Goal: Find specific page/section: Find specific page/section

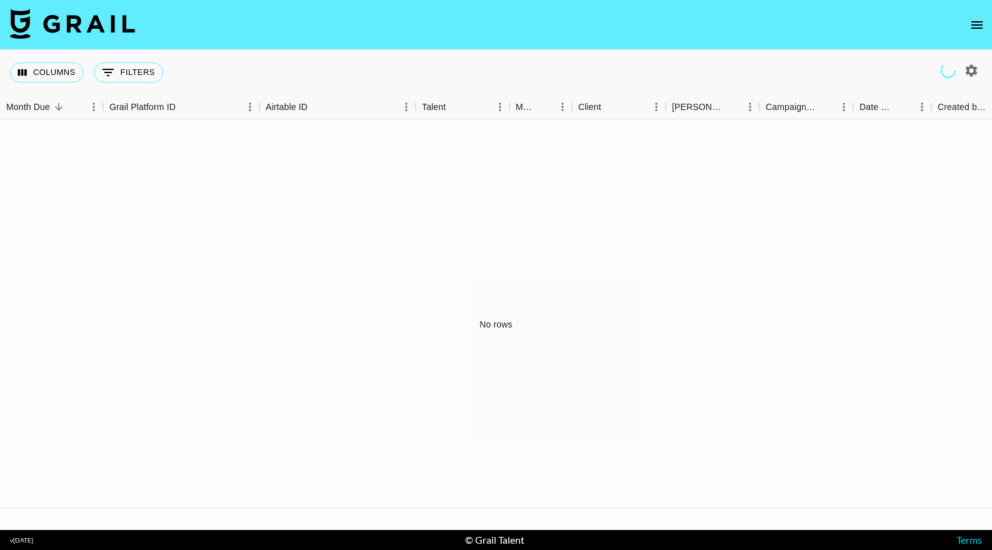
click at [990, 21] on nav at bounding box center [496, 25] width 992 height 50
click at [977, 24] on icon "open drawer" at bounding box center [977, 25] width 11 height 8
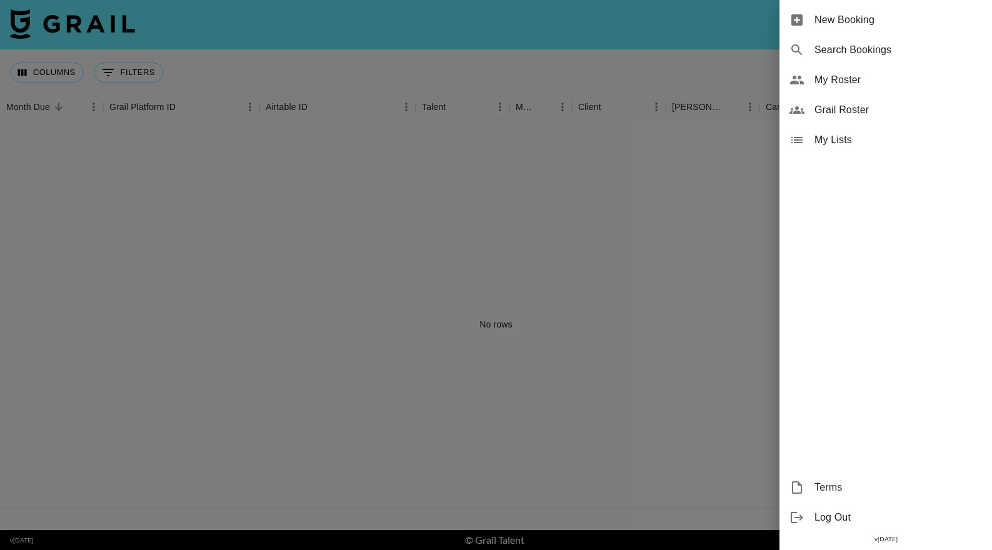
click at [848, 46] on span "Search Bookings" at bounding box center [899, 50] width 168 height 15
select select "id"
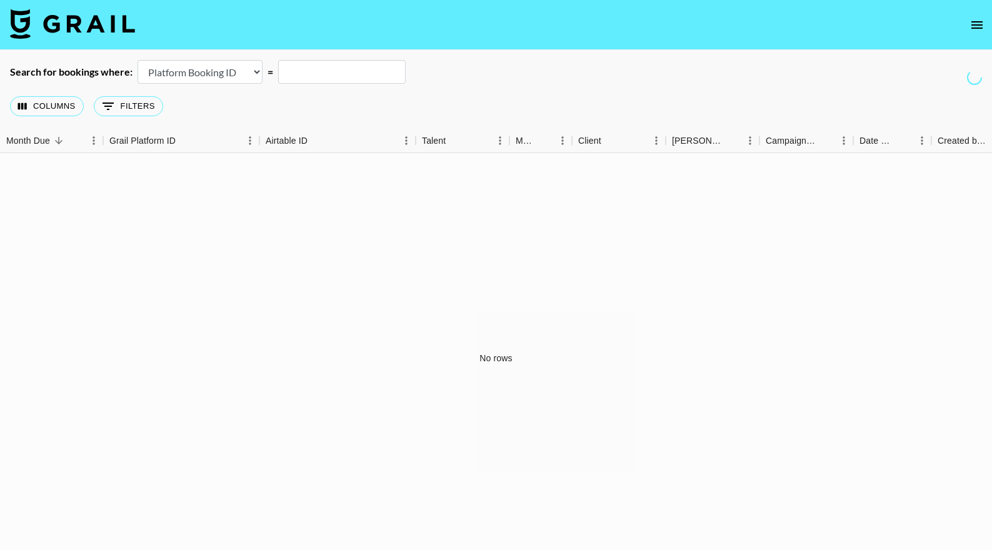
click at [971, 24] on icon "open drawer" at bounding box center [977, 25] width 15 height 15
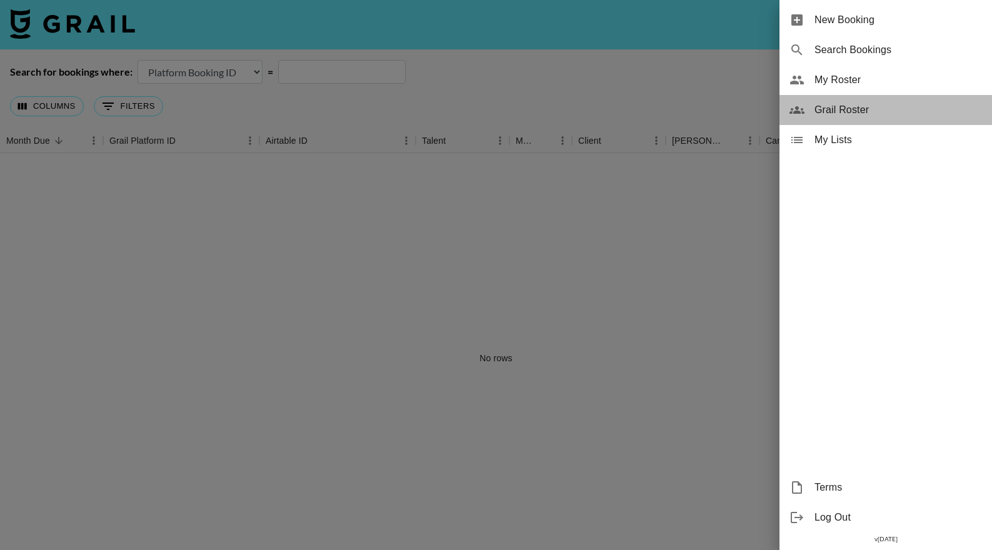
click at [844, 103] on span "Grail Roster" at bounding box center [899, 110] width 168 height 15
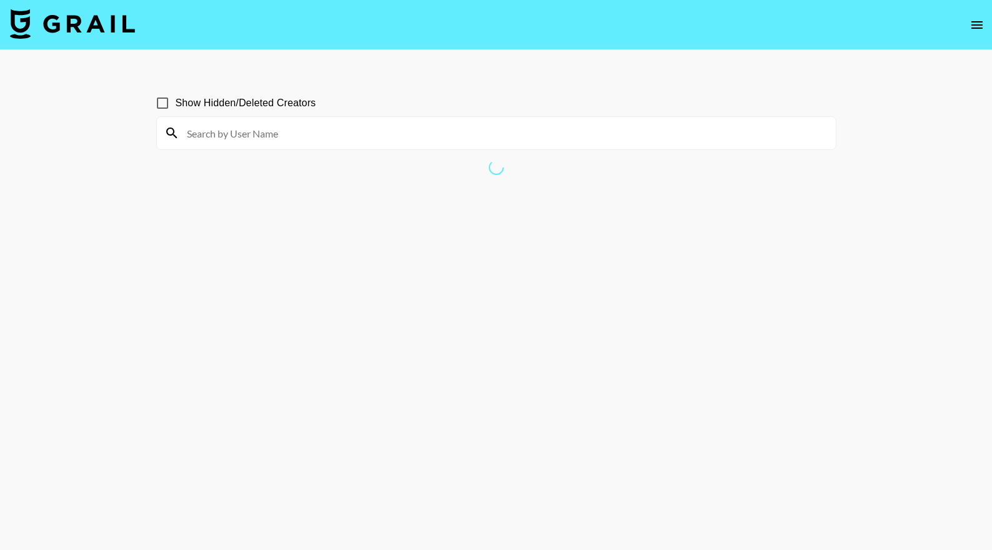
click at [346, 138] on input at bounding box center [503, 133] width 649 height 20
type input "caleb"
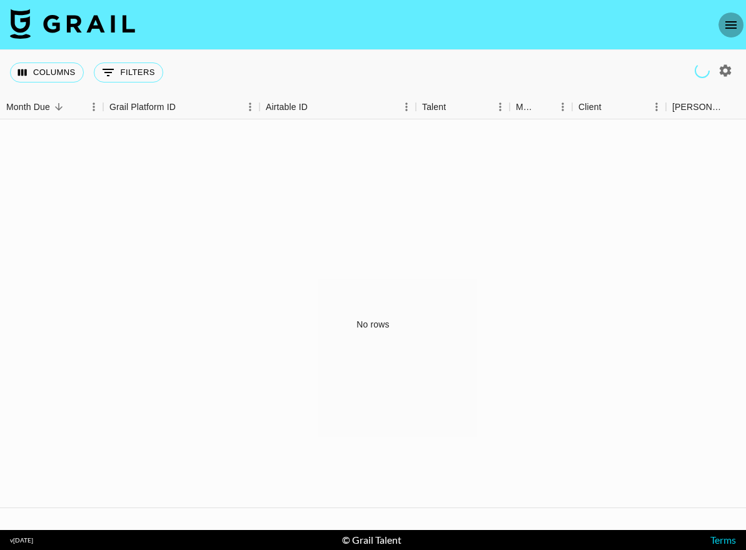
click at [724, 26] on icon "open drawer" at bounding box center [731, 25] width 15 height 15
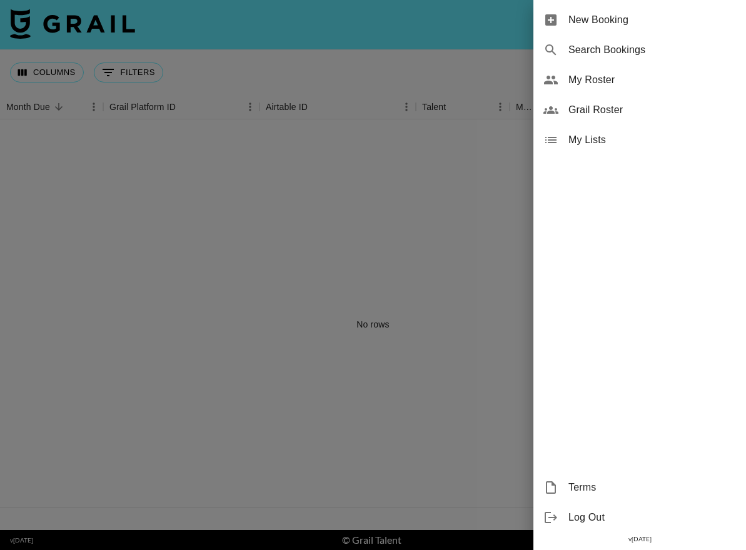
click at [617, 83] on span "My Roster" at bounding box center [652, 80] width 168 height 15
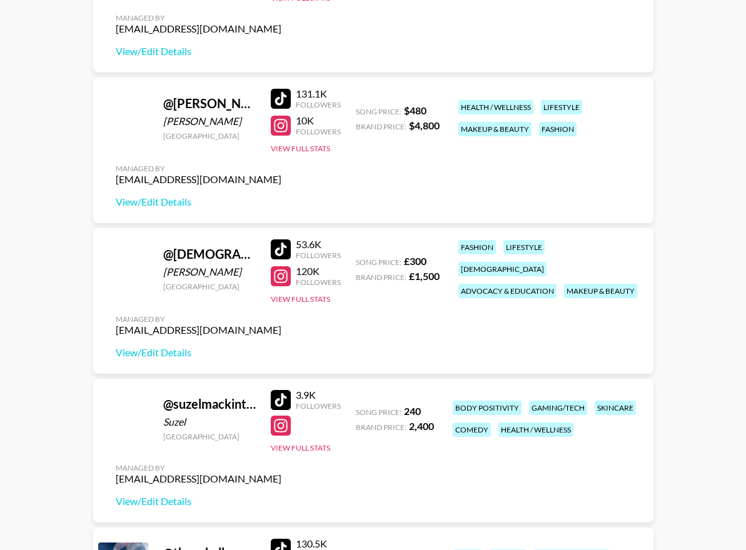
scroll to position [1847, 0]
